Goal: Use online tool/utility: Use online tool/utility

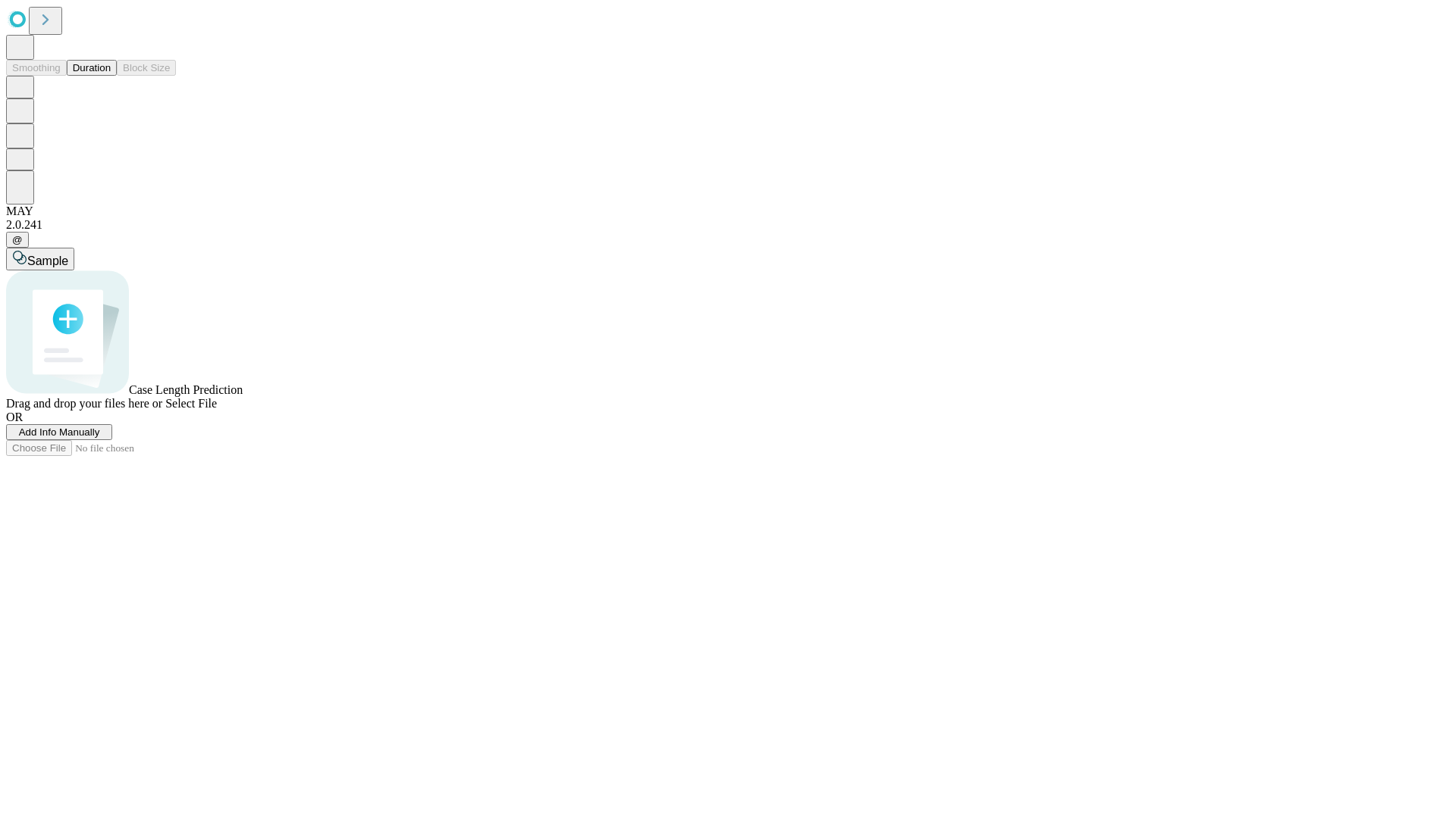
click at [217, 410] on span "Select File" at bounding box center [191, 403] width 52 height 12
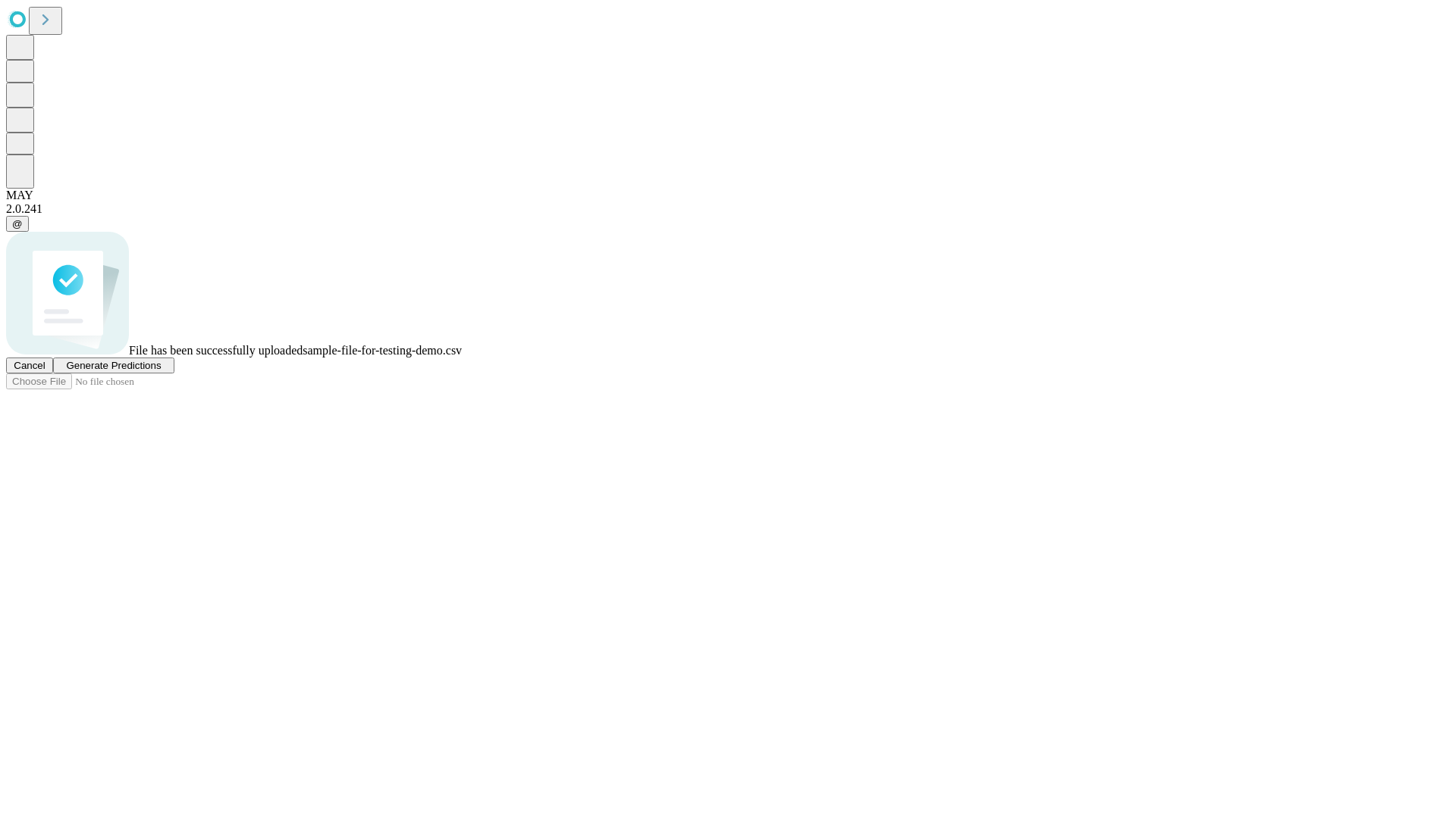
click at [161, 371] on span "Generate Predictions" at bounding box center [113, 365] width 95 height 11
